Goal: Ask a question

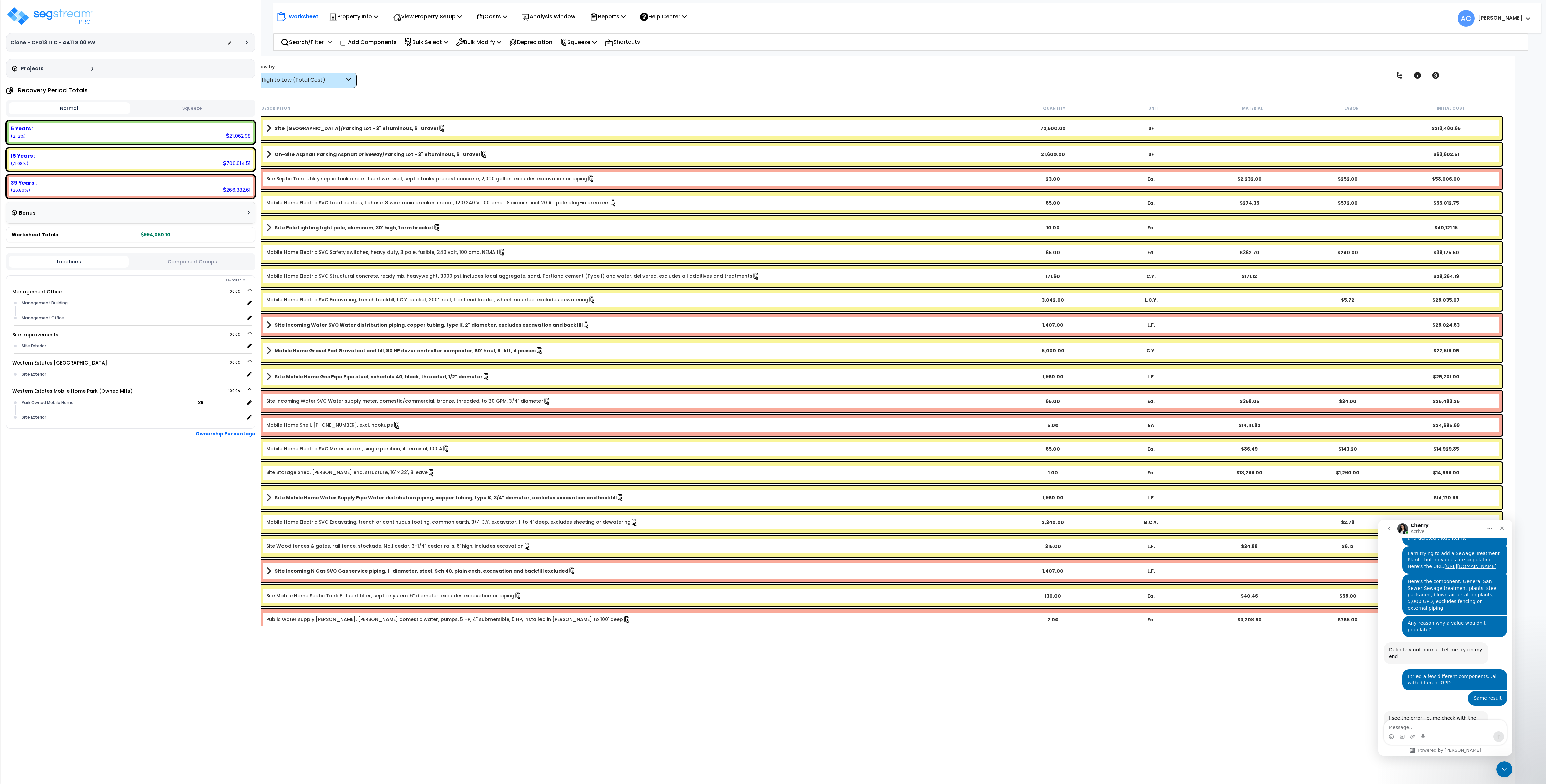
click at [349, 84] on icon at bounding box center [349, 80] width 5 height 8
click at [314, 114] on label "Last Modified" at bounding box center [306, 112] width 100 height 10
click at [0, 0] on input "Last Modified" at bounding box center [0, 0] width 0 height 0
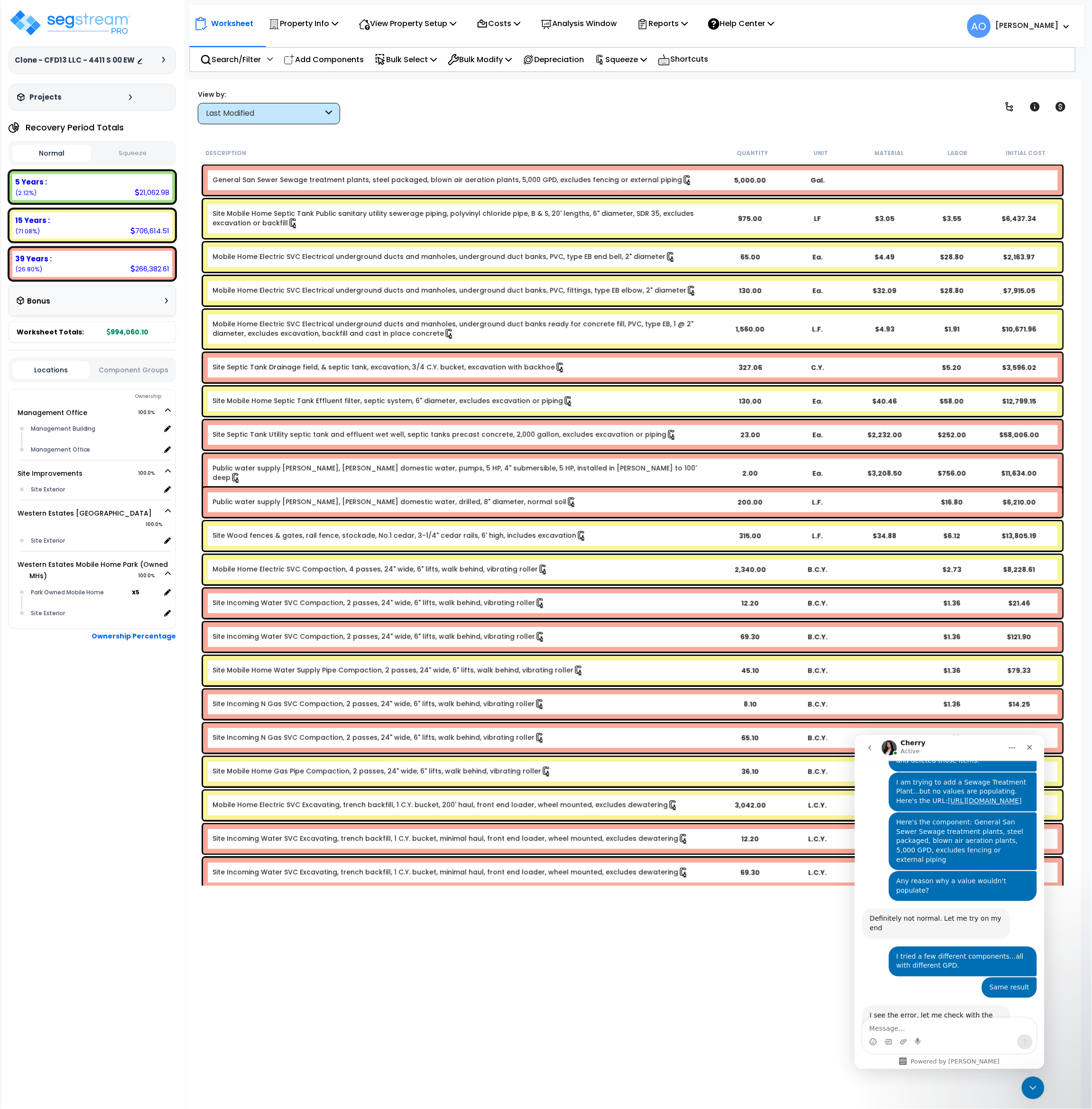
click at [400, 969] on div "Worksheet Property Info Property Setup Add Property Unit Template property Clon…" at bounding box center [632, 634] width 895 height 1109
click at [927, 1030] on textarea "Message…" at bounding box center [949, 1026] width 174 height 16
type textarea "Thanks. Any thoughts on why this isn't working?"
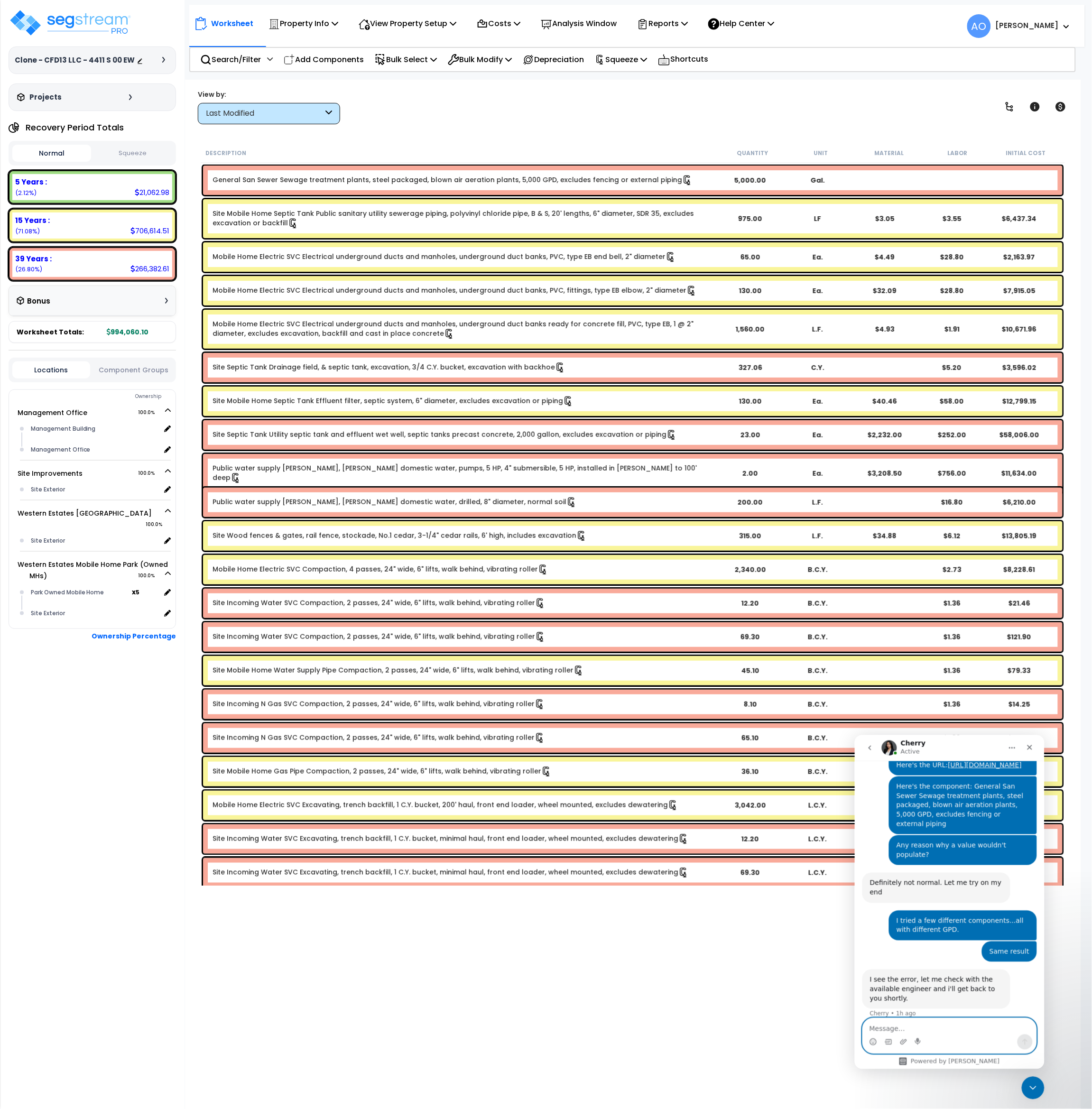
scroll to position [735, 0]
click at [589, 969] on div "Worksheet Property Info Property Setup Add Property Unit Template property Clon…" at bounding box center [632, 634] width 895 height 1109
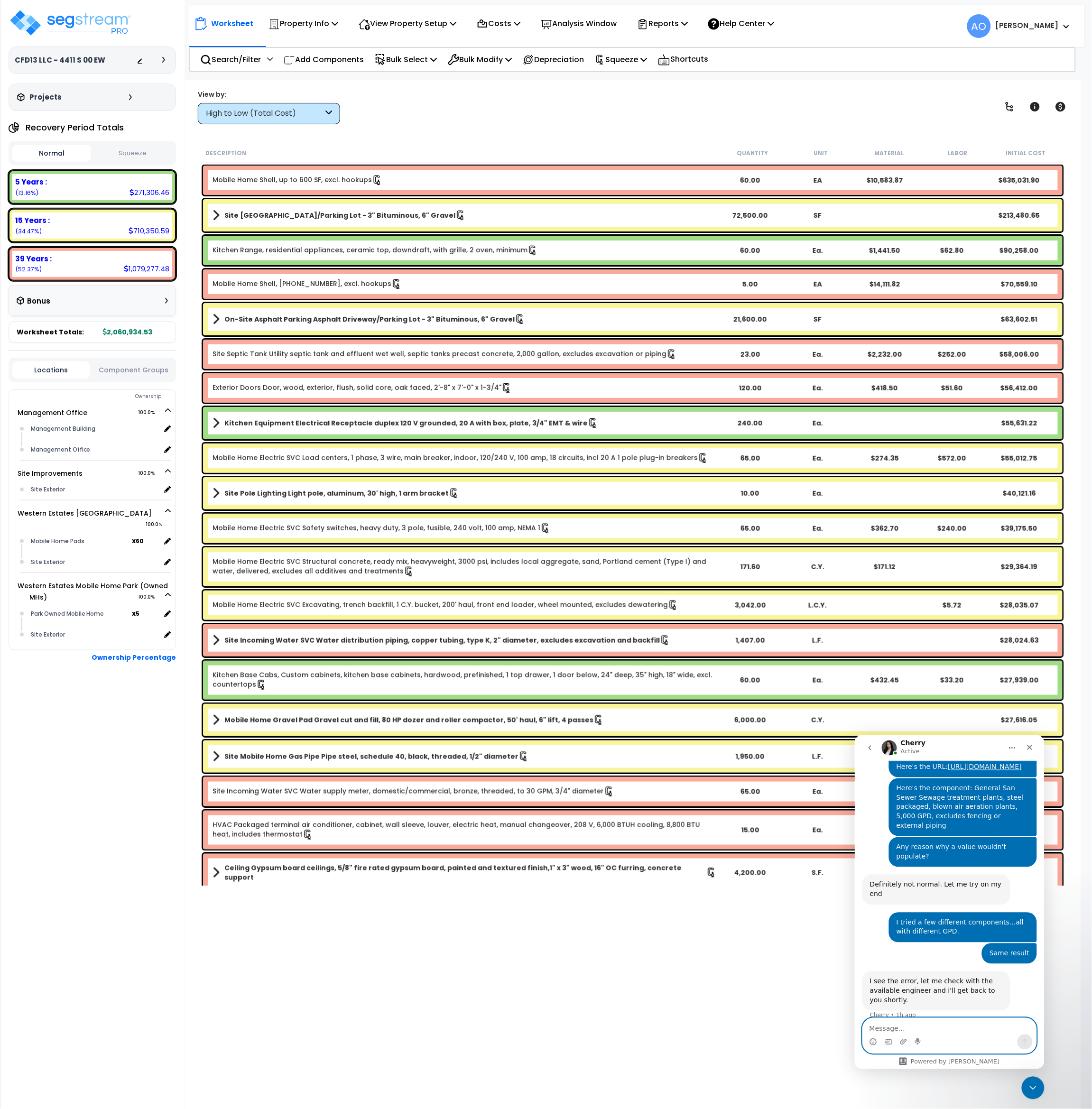
scroll to position [735, 0]
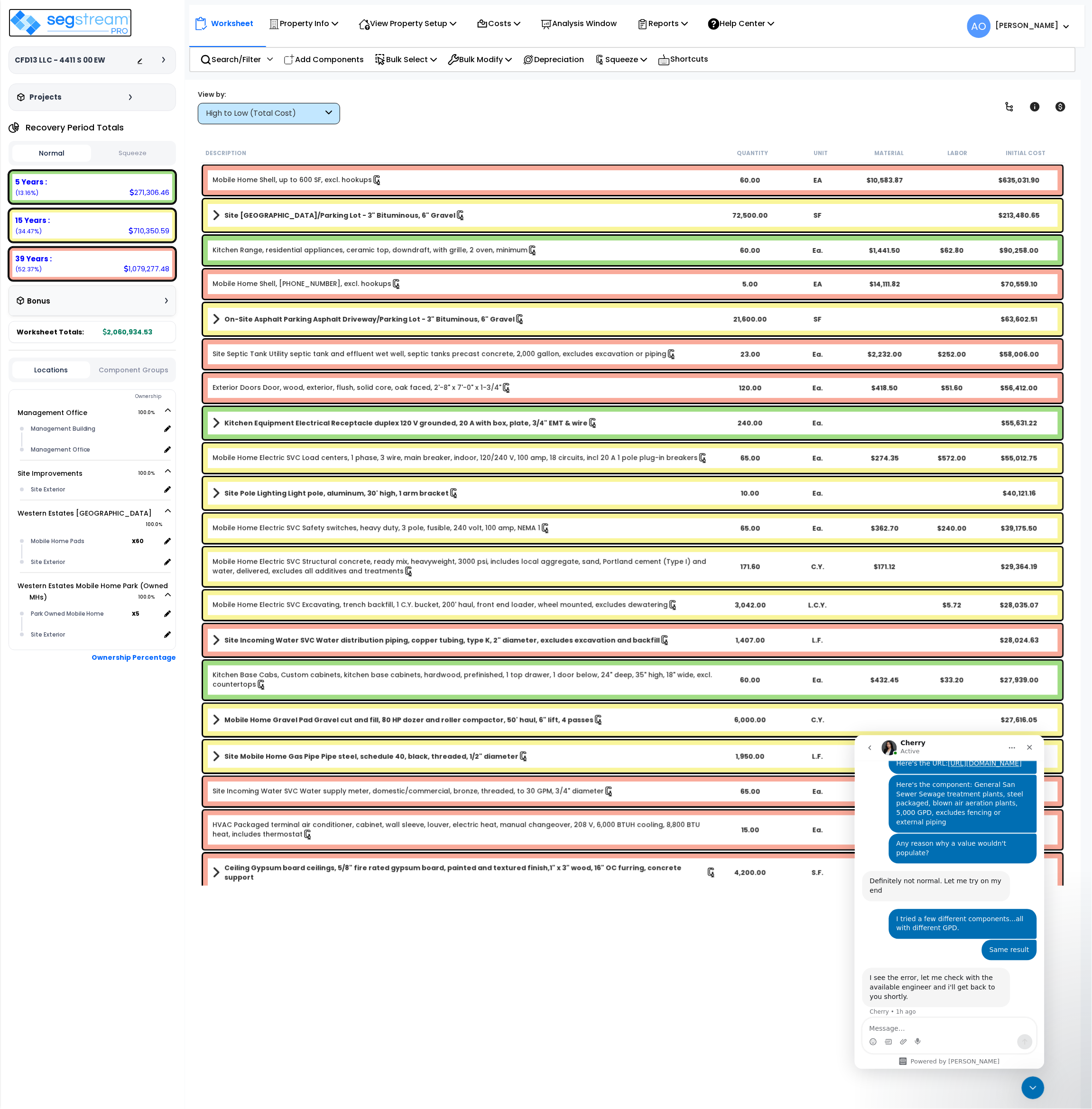
click at [119, 25] on img at bounding box center [70, 23] width 123 height 29
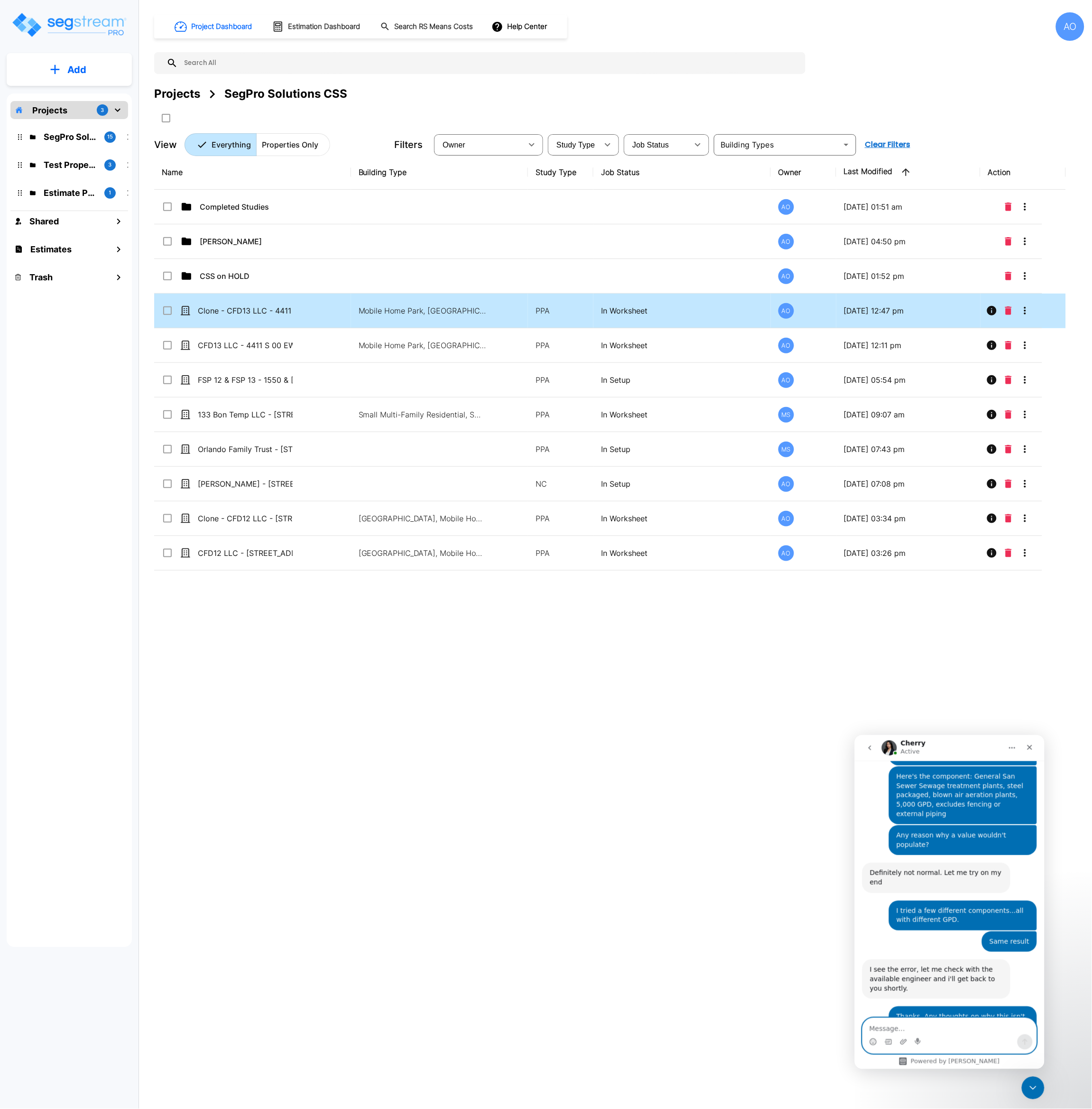
scroll to position [773, 0]
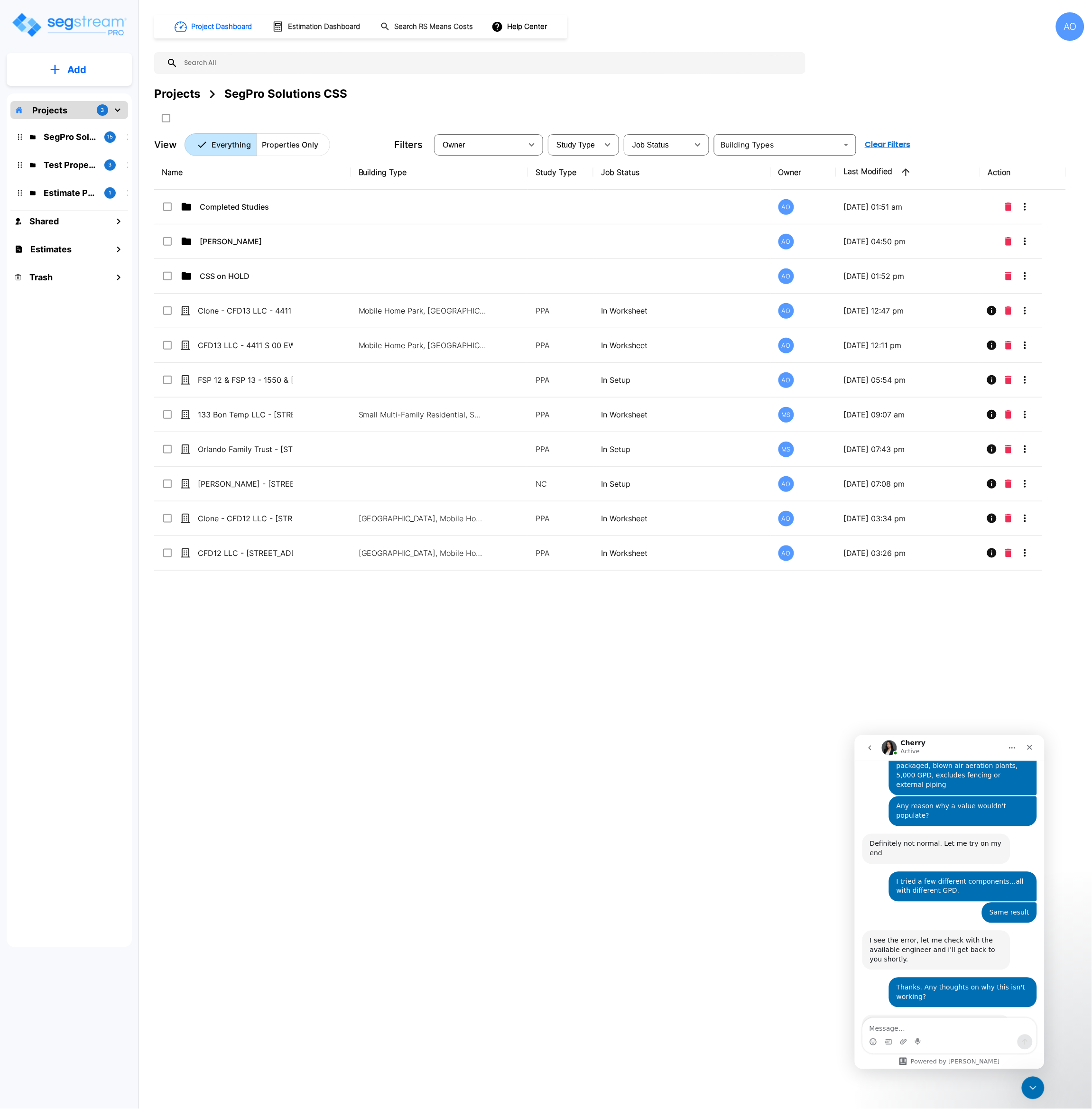
click at [764, 765] on div "Name Building Type Study Type Job Status Owner Last Modified Action Completed S…" at bounding box center [610, 499] width 911 height 688
click at [581, 787] on div "Name Building Type Study Type Job Status Owner Last Modified Action Completed S…" at bounding box center [610, 499] width 911 height 688
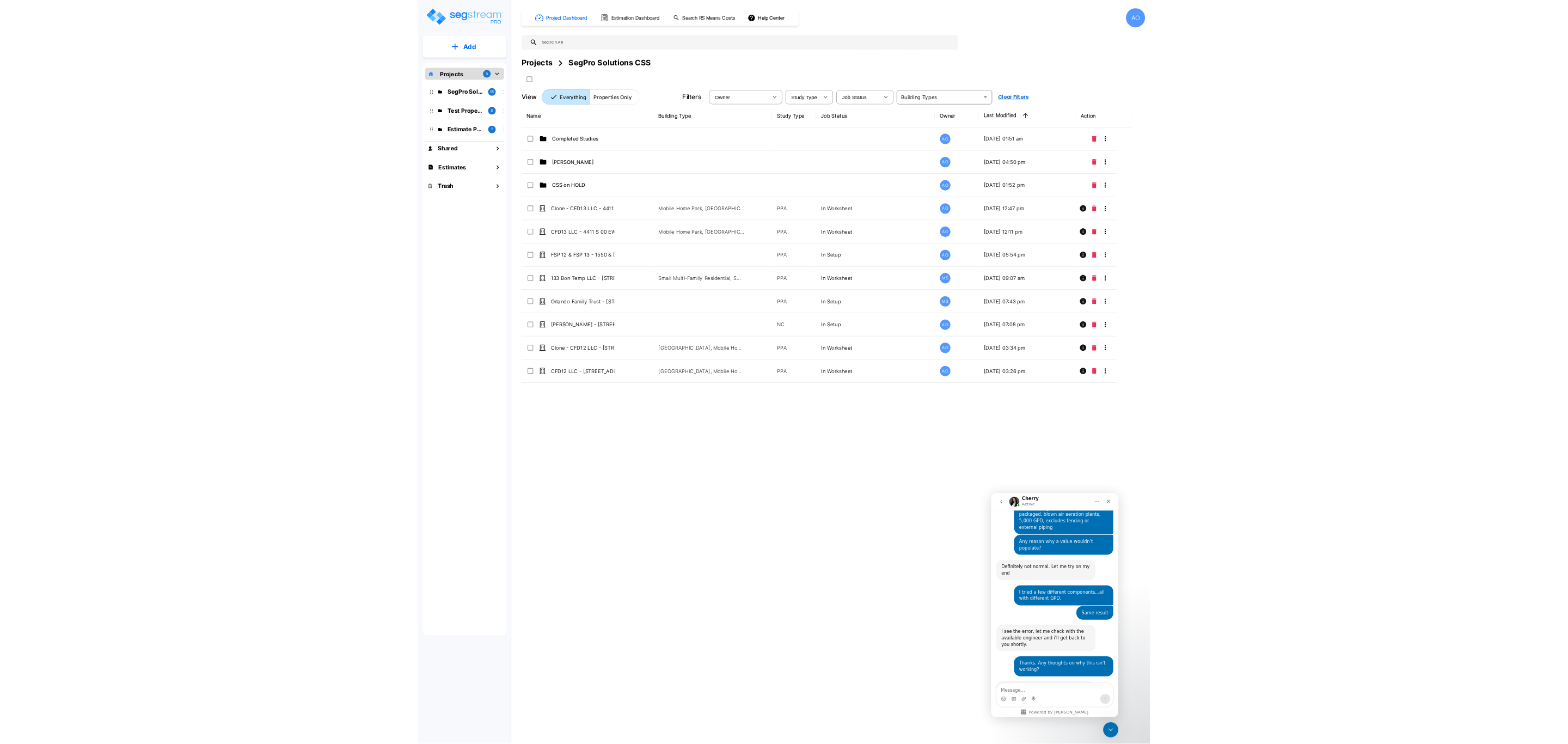
scroll to position [887, 0]
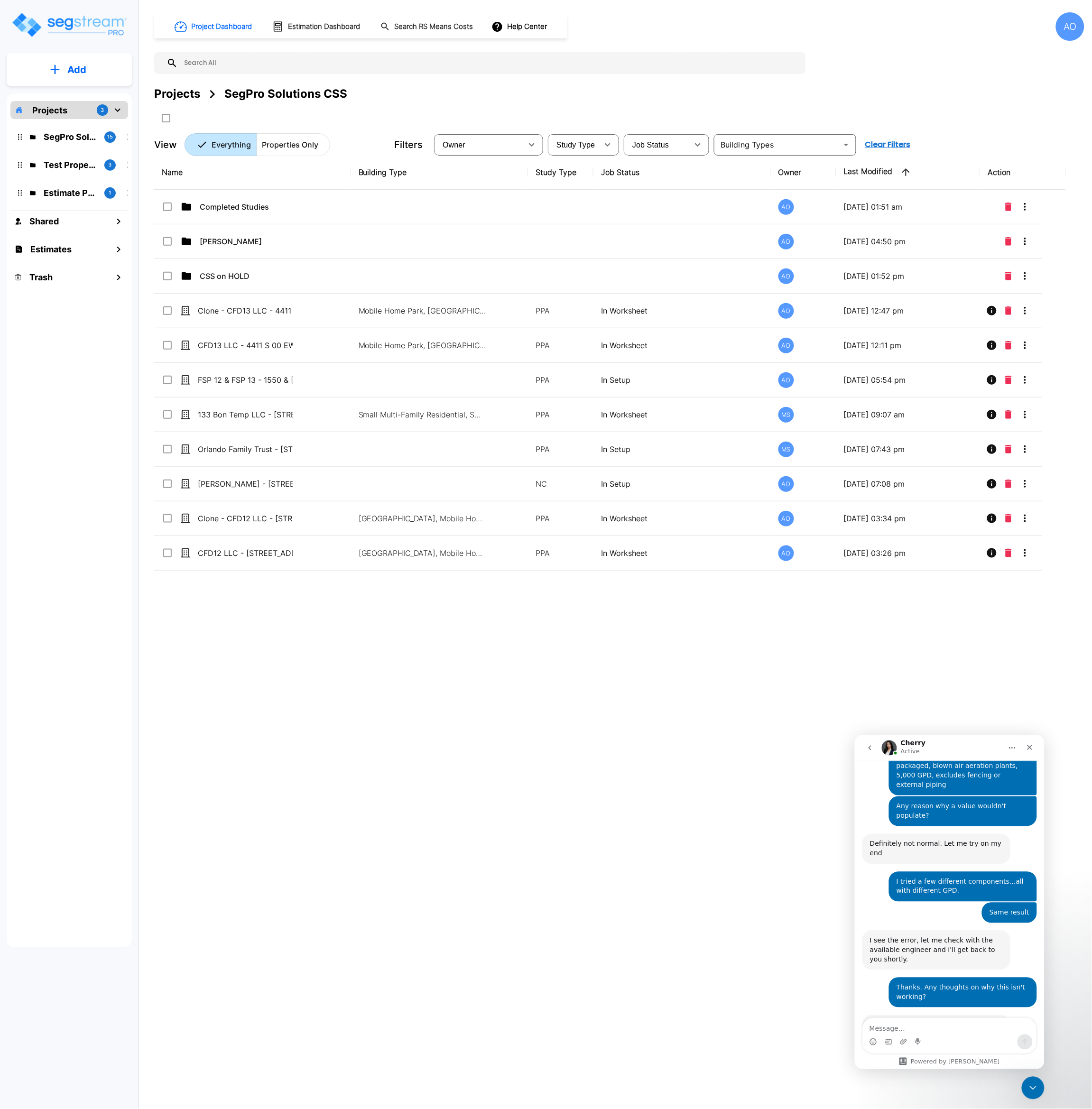
click at [441, 692] on div "Name Building Type Study Type Job Status Owner Last Modified Action Completed S…" at bounding box center [610, 499] width 911 height 688
